Goal: Transaction & Acquisition: Subscribe to service/newsletter

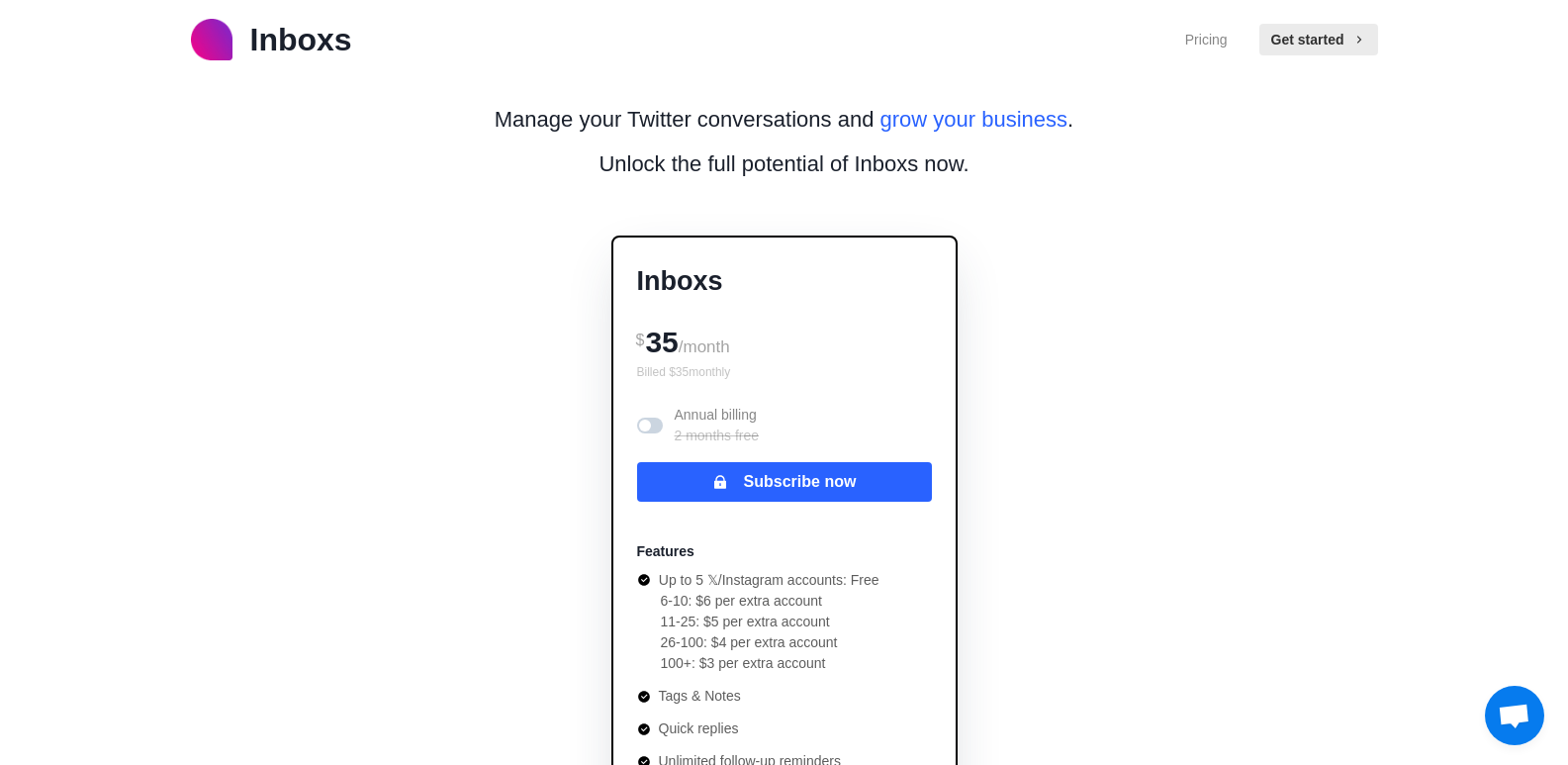
click at [742, 176] on p "Unlock the full potential of Inboxs now." at bounding box center [784, 163] width 370 height 33
click at [741, 176] on p "Unlock the full potential of Inboxs now." at bounding box center [784, 163] width 370 height 33
click at [931, 224] on div "Inboxs $ 35 /month Billed $ 35 monthly Annual billing 2 months free Subscribe n…" at bounding box center [784, 551] width 453 height 695
click at [704, 289] on p "Inboxs" at bounding box center [784, 281] width 295 height 41
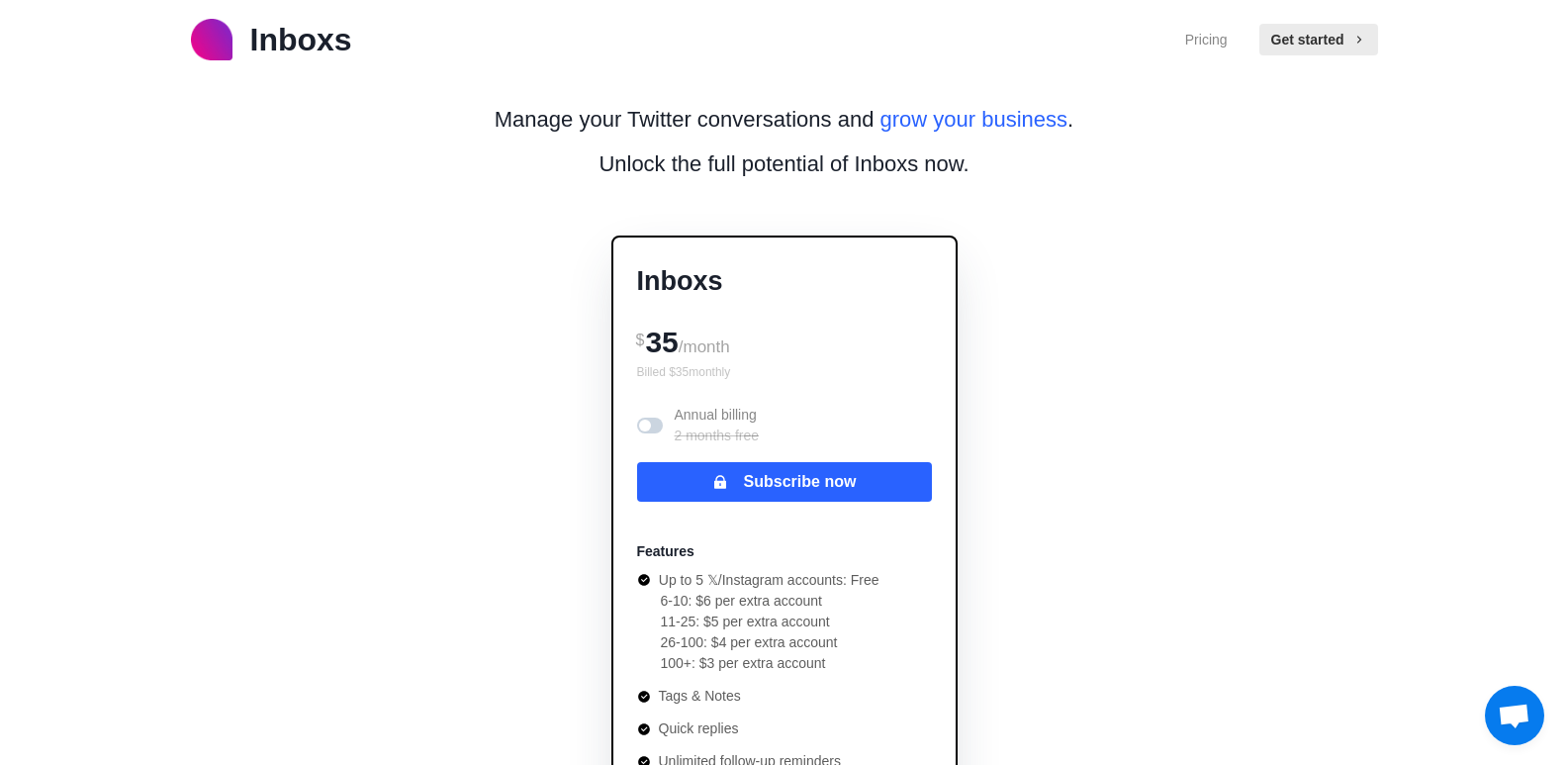
click at [701, 288] on p "Inboxs" at bounding box center [784, 281] width 295 height 41
click at [529, 292] on div "Manage your Twitter conversations and grow your business . Unlock the full pote…" at bounding box center [784, 689] width 981 height 1221
click at [646, 420] on span at bounding box center [645, 425] width 12 height 12
click at [646, 420] on span at bounding box center [650, 425] width 26 height 16
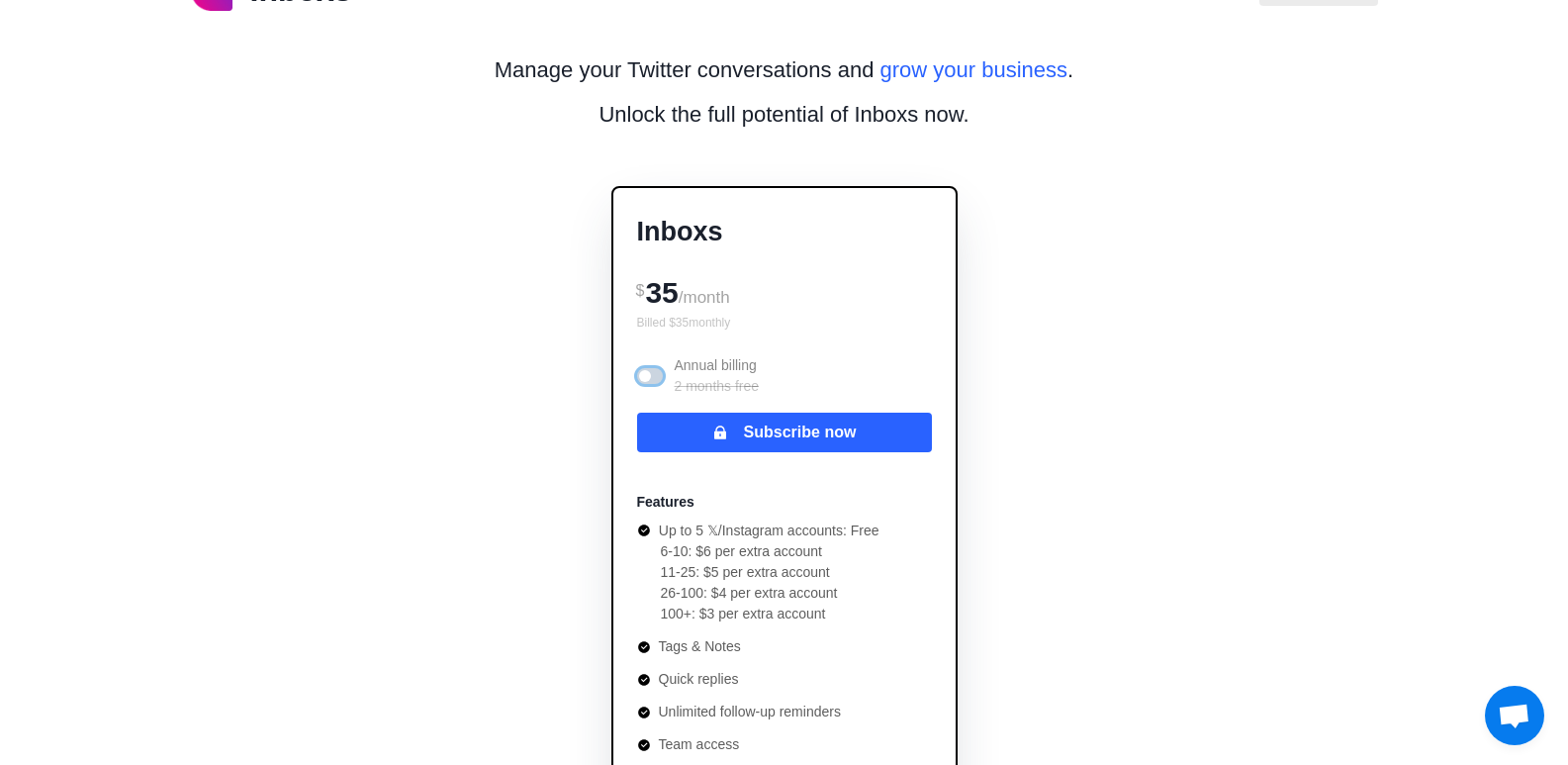
scroll to position [99, 0]
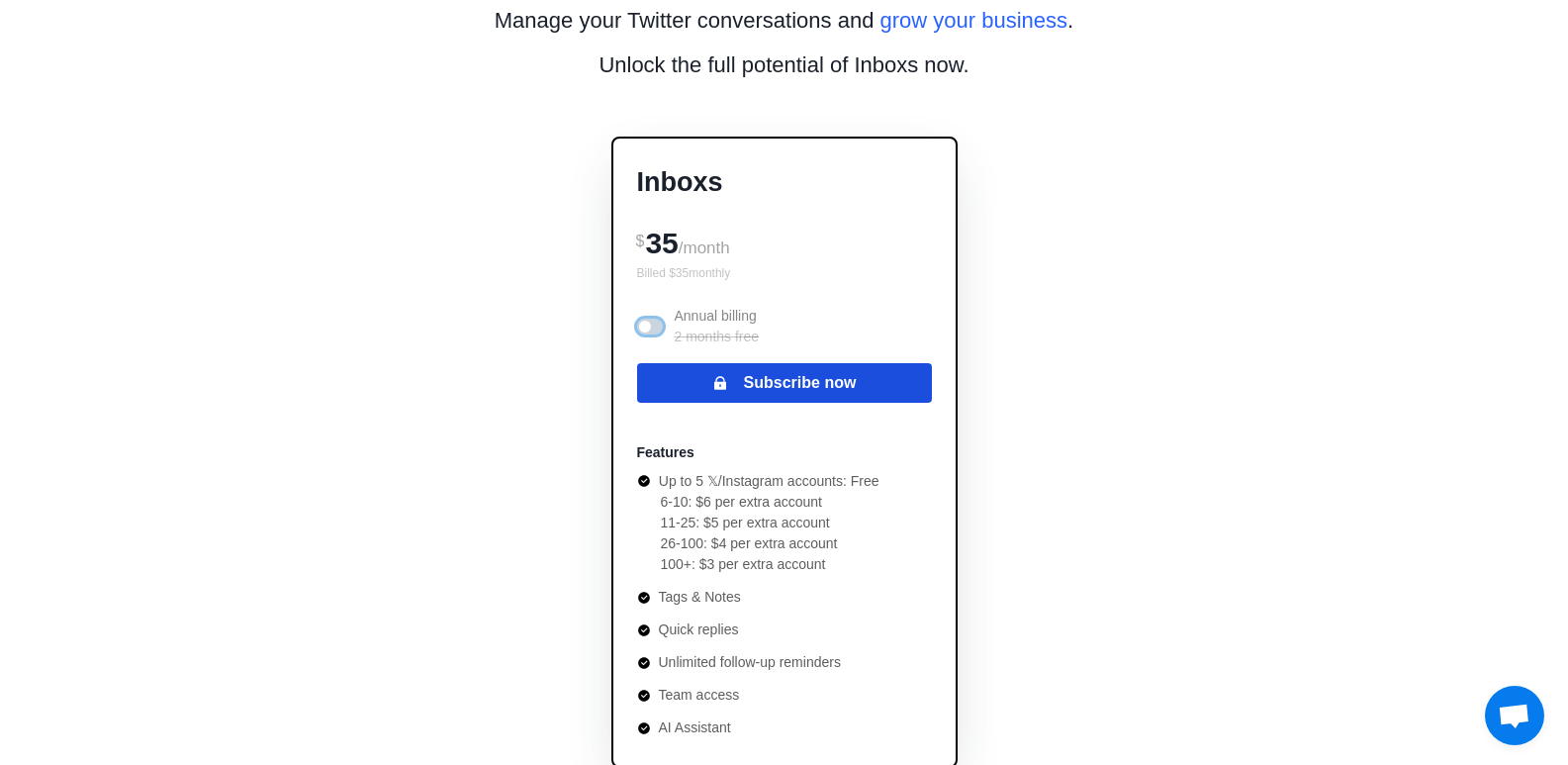
click at [701, 369] on button "Subscribe now" at bounding box center [784, 383] width 295 height 40
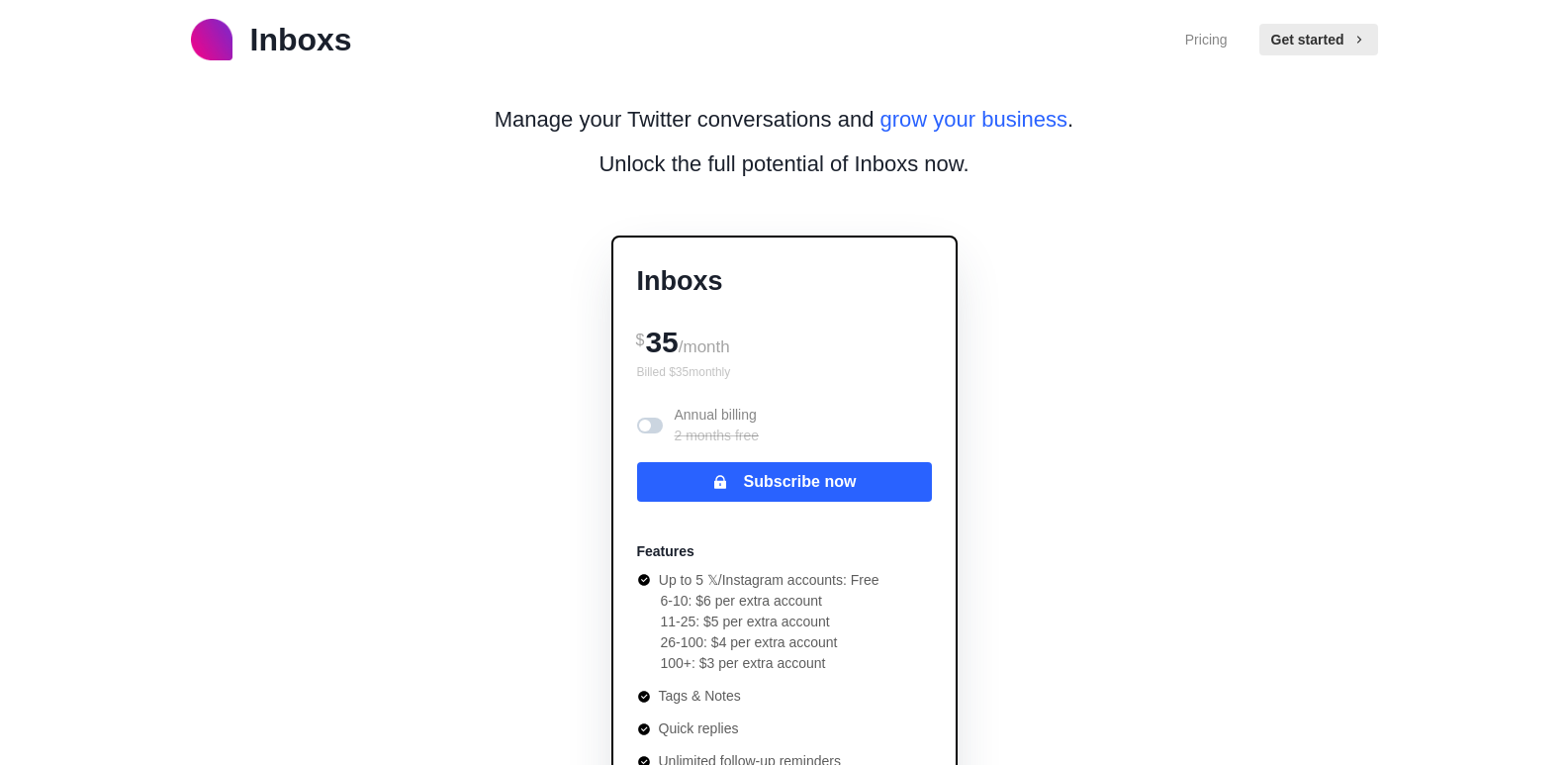
scroll to position [689, 0]
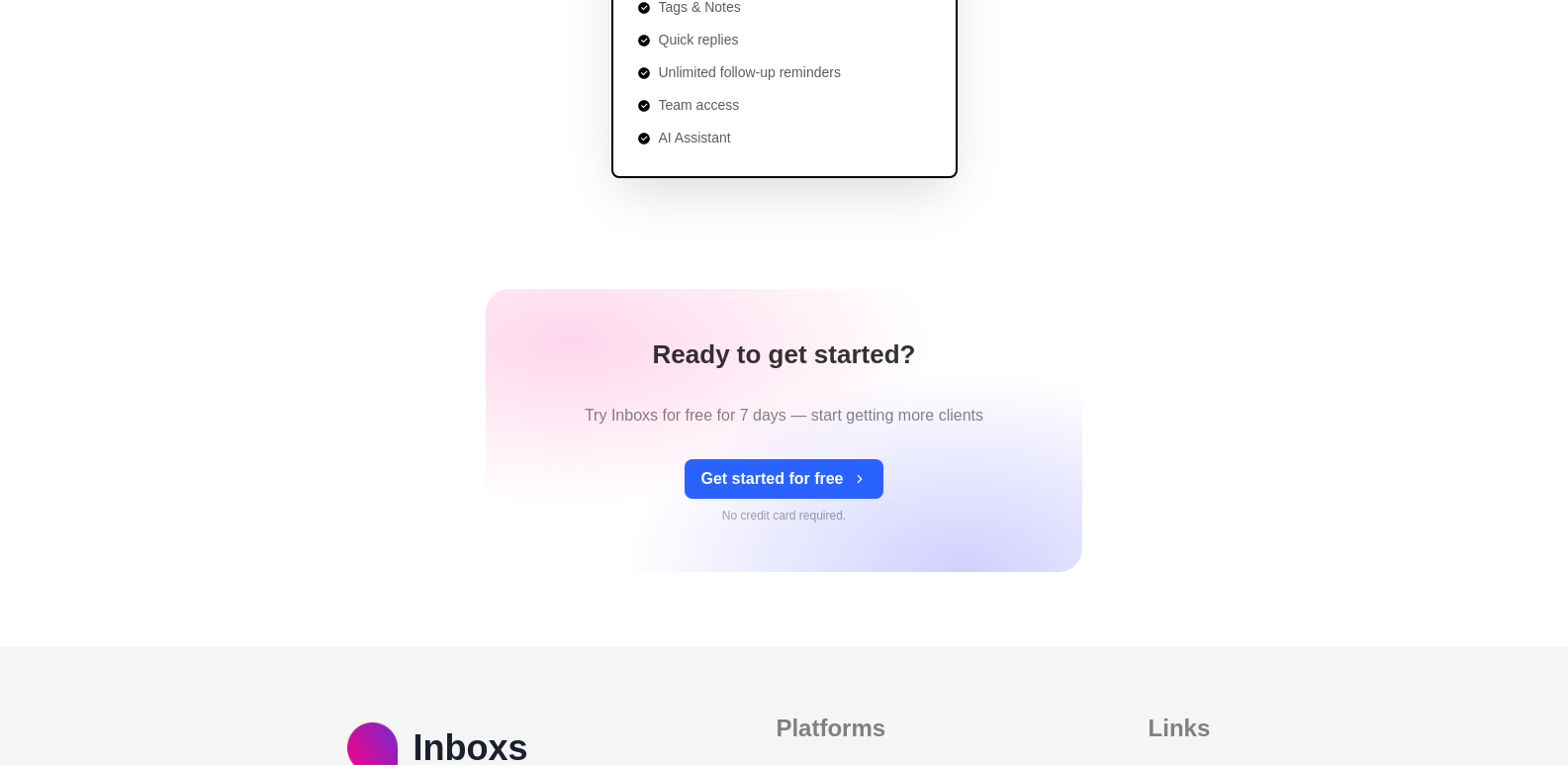
click at [798, 465] on button "Get started for free" at bounding box center [784, 479] width 198 height 40
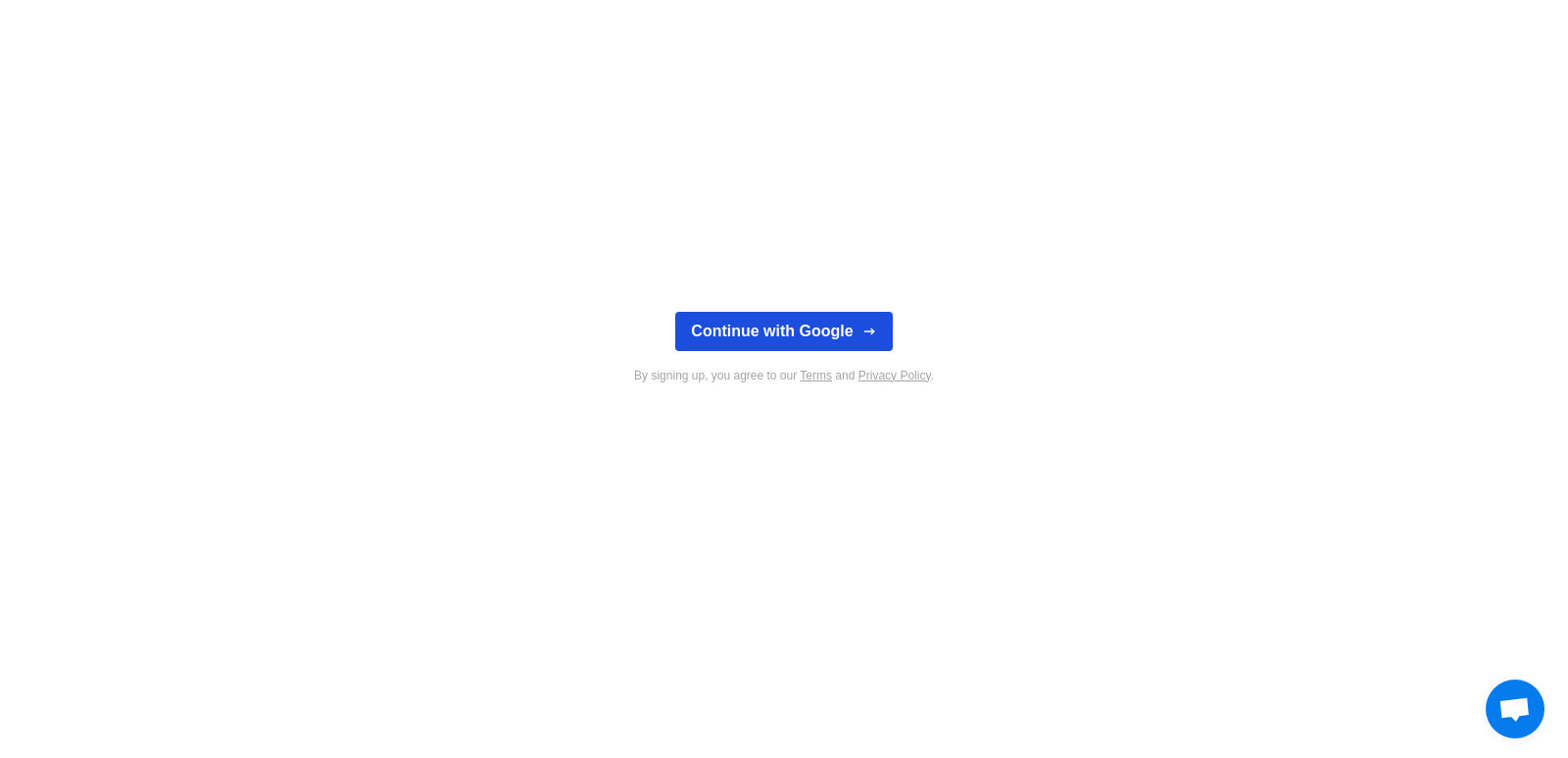
click at [819, 347] on button "Continue with Google" at bounding box center [784, 332] width 217 height 40
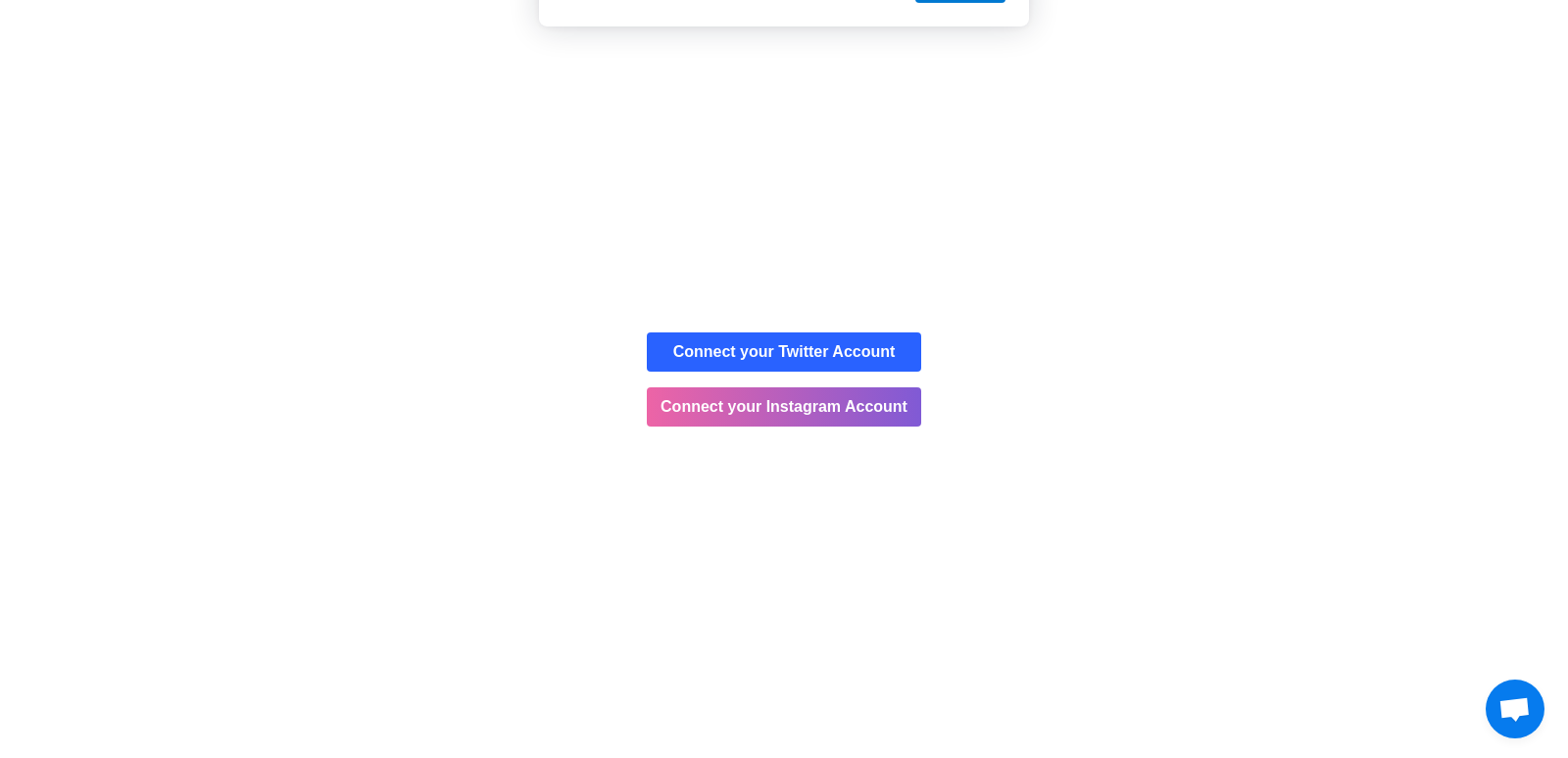
click at [849, 126] on button "Cancel" at bounding box center [853, 126] width 103 height 49
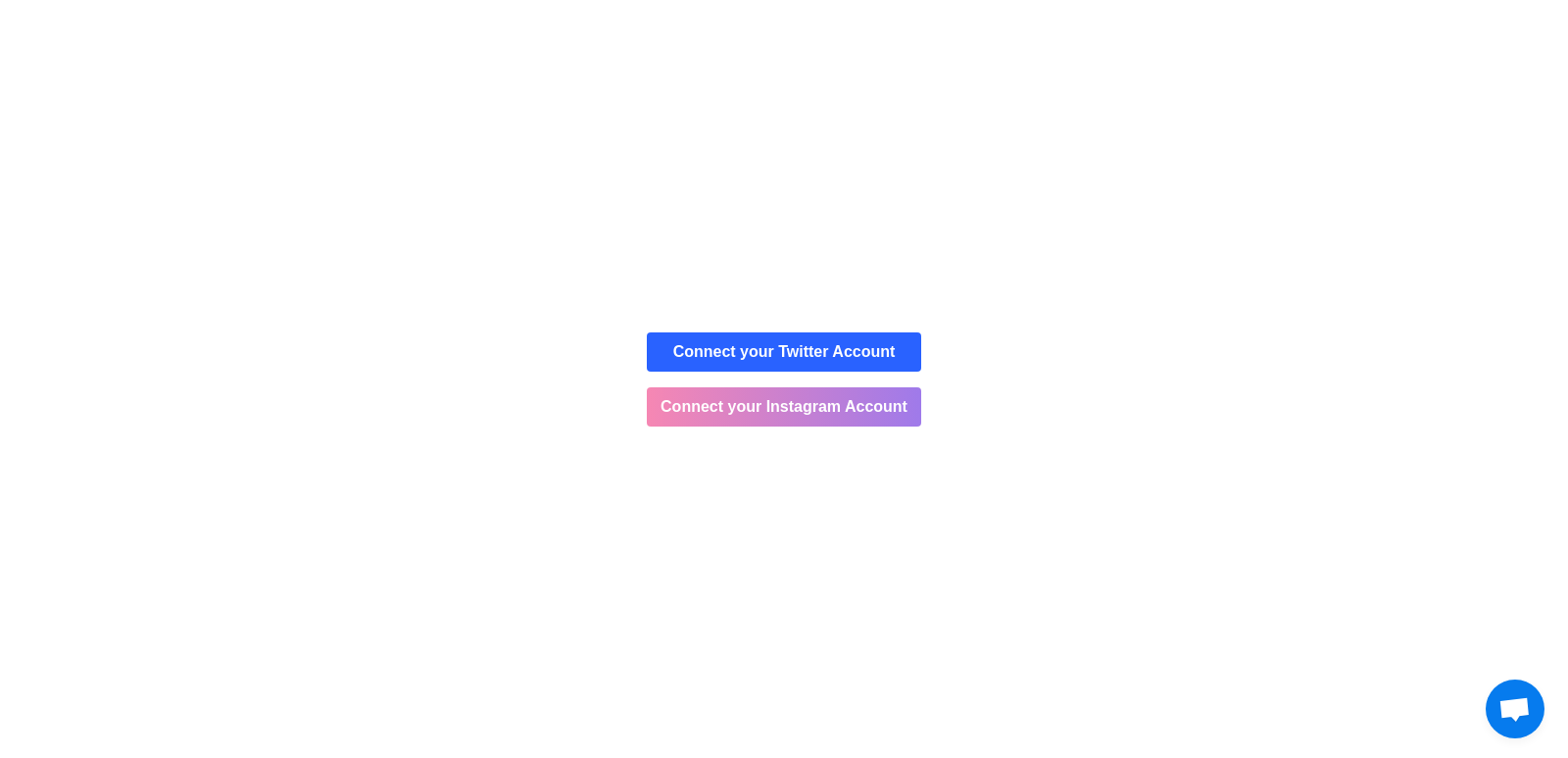
click at [849, 410] on button "Connect your Instagram Account" at bounding box center [784, 407] width 274 height 40
drag, startPoint x: 1243, startPoint y: 483, endPoint x: 1228, endPoint y: 460, distance: 27.5
click at [1243, 483] on div "Connect your Twitter Account Connect your Instagram Account" at bounding box center [784, 379] width 1568 height 758
click at [1238, 480] on div "Connect your Twitter Account Connect your Instagram Account" at bounding box center [784, 379] width 1568 height 758
